Goal: Task Accomplishment & Management: Use online tool/utility

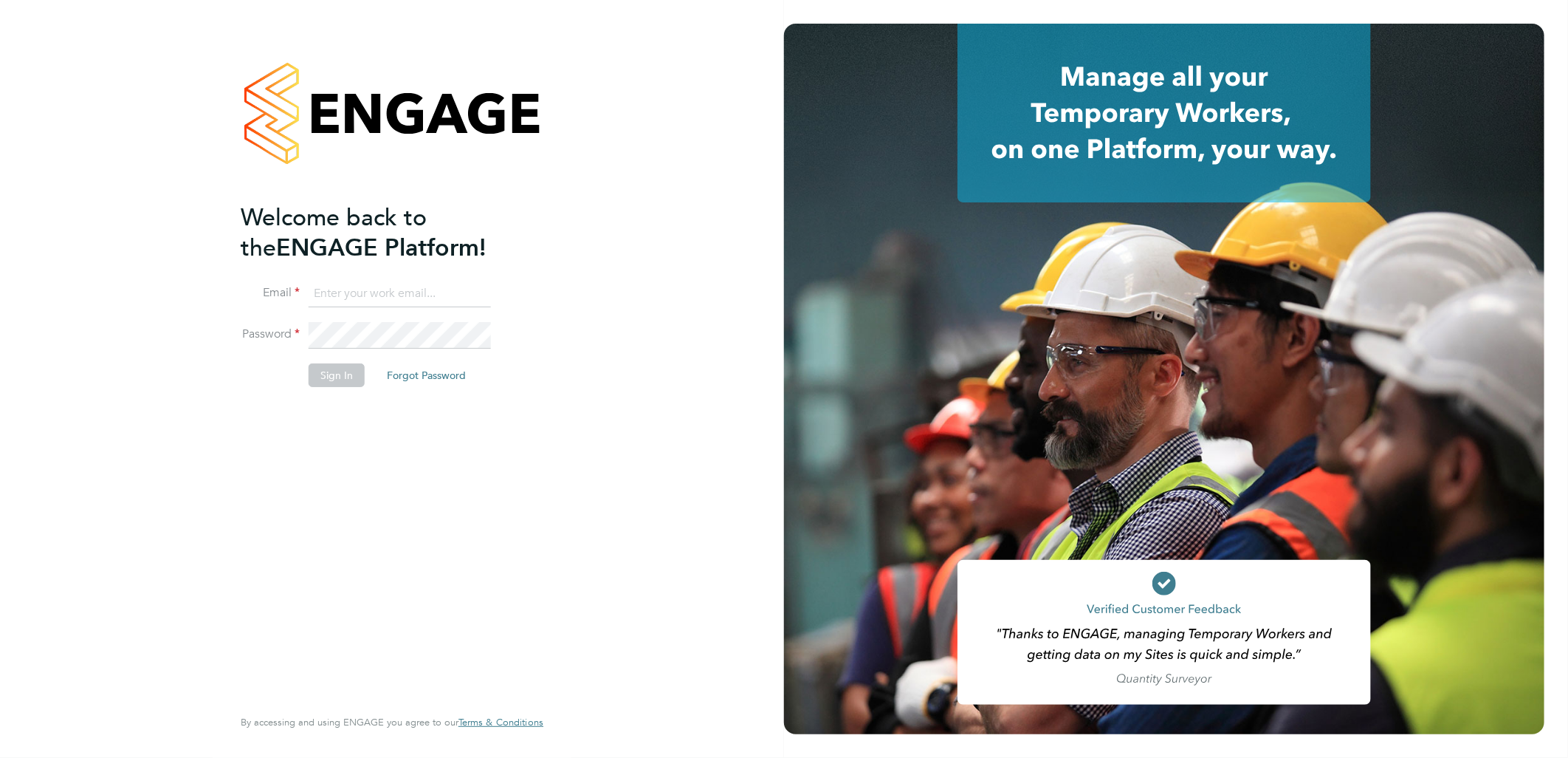
type input "barrie.wreford@portfoliopayroll.com"
click at [328, 383] on button "Sign In" at bounding box center [337, 375] width 56 height 24
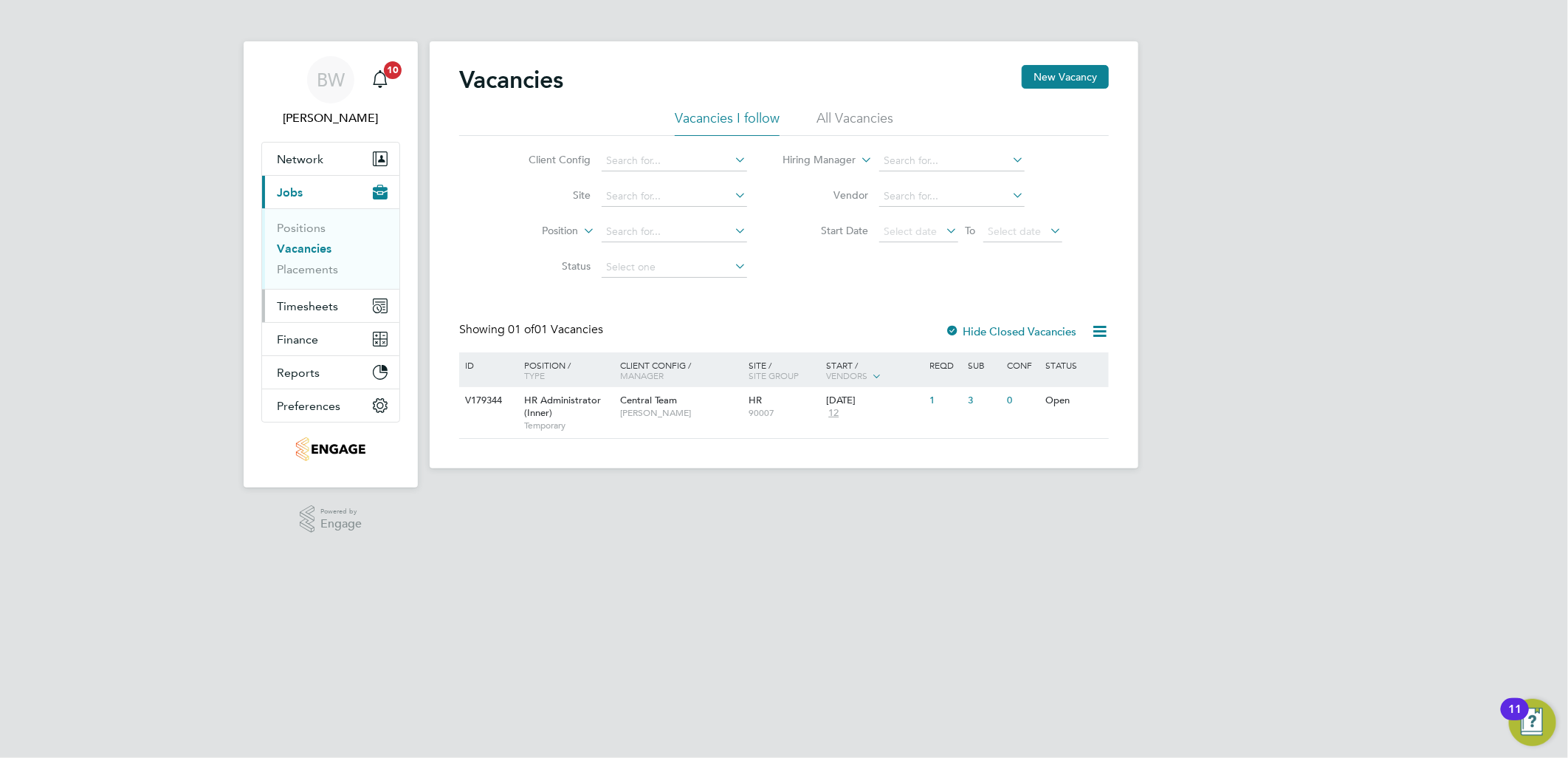
click at [308, 299] on button "Timesheets" at bounding box center [330, 305] width 137 height 33
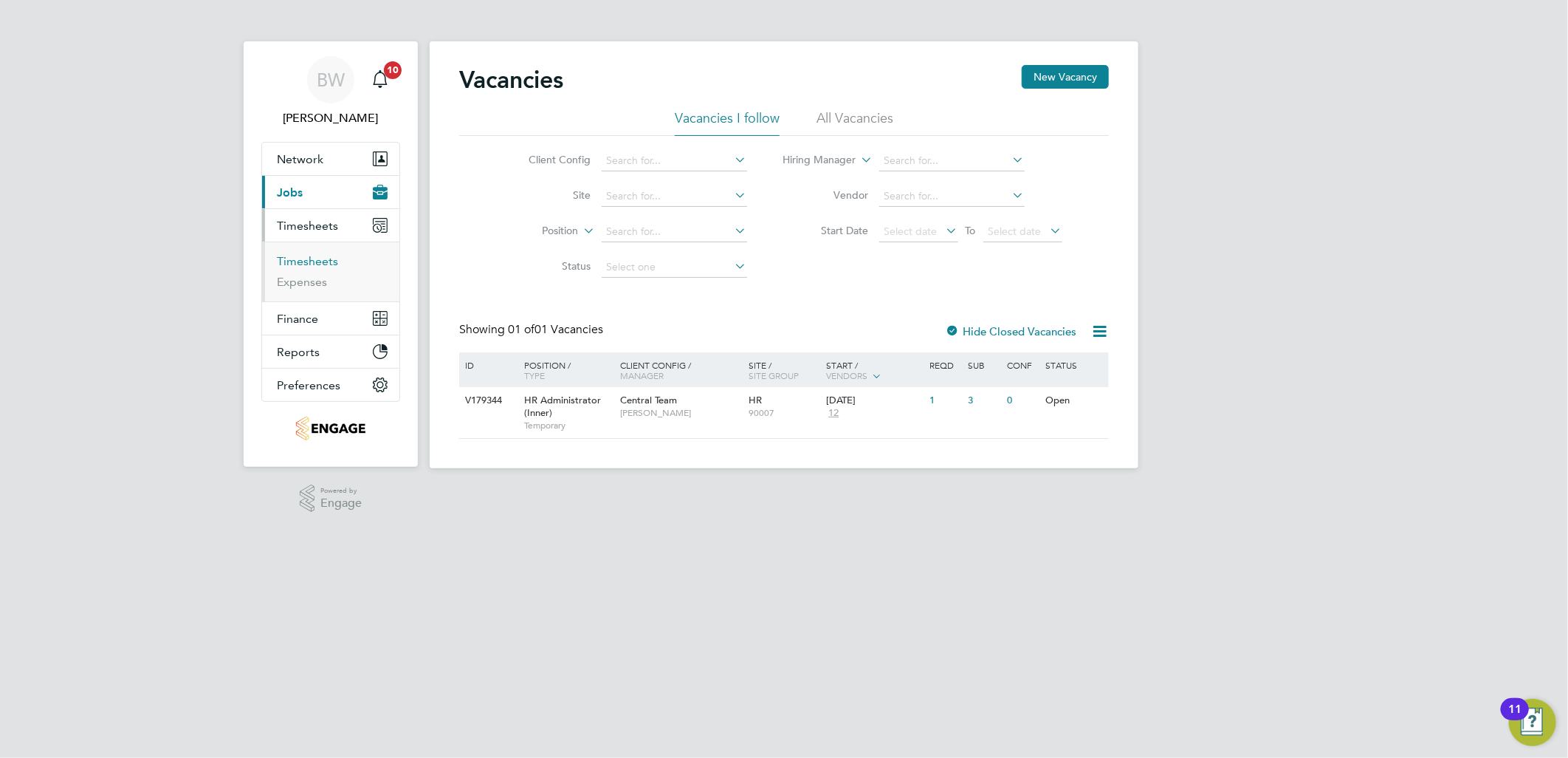
click at [322, 268] on link "Timesheets" at bounding box center [307, 261] width 61 height 14
